Goal: Task Accomplishment & Management: Use online tool/utility

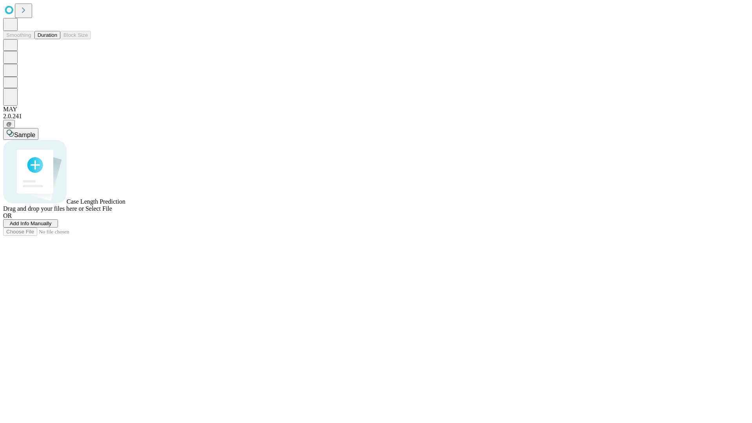
click at [57, 39] on button "Duration" at bounding box center [47, 35] width 26 height 8
click at [112, 212] on span "Select File" at bounding box center [98, 208] width 27 height 7
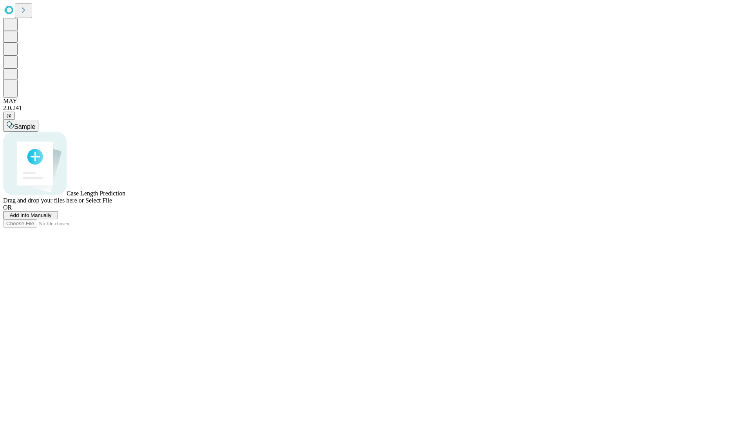
click at [112, 204] on span "Select File" at bounding box center [98, 200] width 27 height 7
